Goal: Task Accomplishment & Management: Manage account settings

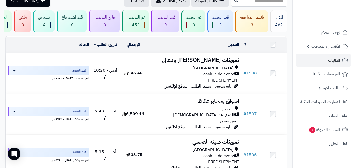
scroll to position [56, 0]
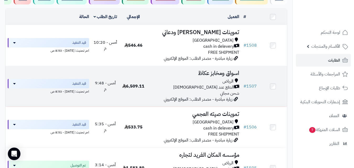
click at [194, 90] on div "الدفع عند [DEMOGRAPHIC_DATA]" at bounding box center [195, 87] width 90 height 6
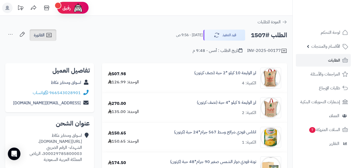
click at [47, 31] on link "الفاتورة" at bounding box center [43, 35] width 27 height 12
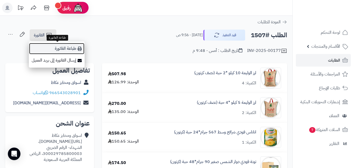
click at [64, 47] on link "طباعة الفاتورة" at bounding box center [57, 49] width 56 height 12
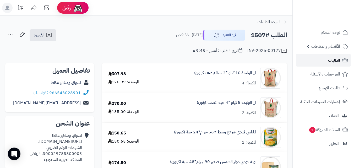
click at [332, 61] on span "الطلبات" at bounding box center [334, 60] width 12 height 7
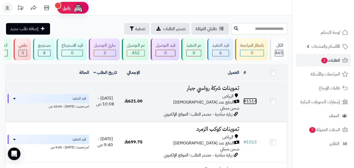
click at [249, 104] on link "# 1514" at bounding box center [250, 101] width 13 height 6
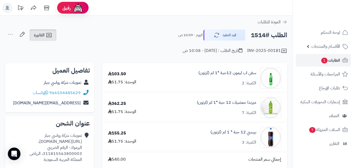
click at [36, 34] on span "الفاتورة" at bounding box center [39, 35] width 11 height 6
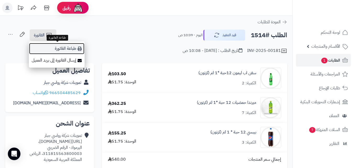
click at [68, 46] on link "طباعة الفاتورة" at bounding box center [57, 49] width 56 height 12
